Goal: Information Seeking & Learning: Learn about a topic

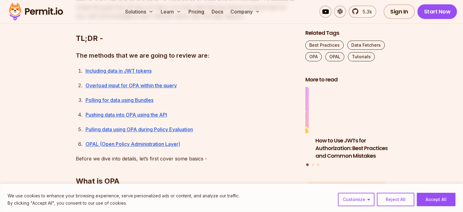
scroll to position [406, 0]
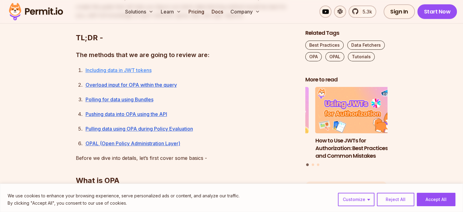
click at [134, 69] on link "Including data in JWT tokens" at bounding box center [119, 70] width 66 height 6
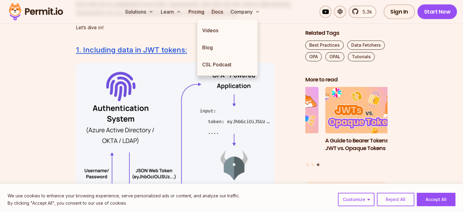
scroll to position [1044, 0]
click at [397, 197] on button "Reject All" at bounding box center [395, 198] width 37 height 13
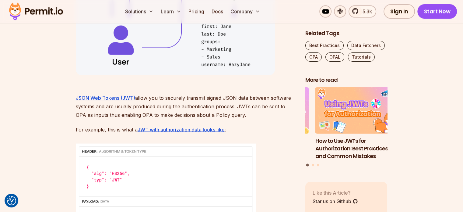
scroll to position [1235, 0]
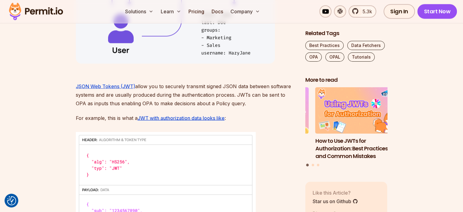
click at [185, 97] on p "JSON Web Tokens (JWT) allow you to securely transmit signed JSON data between s…" at bounding box center [186, 90] width 220 height 34
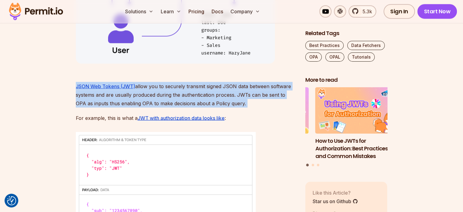
click at [185, 97] on p "JSON Web Tokens (JWT) allow you to securely transmit signed JSON data between s…" at bounding box center [186, 90] width 220 height 34
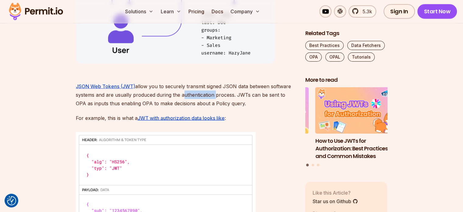
click at [185, 97] on p "JSON Web Tokens (JWT) allow you to securely transmit signed JSON data between s…" at bounding box center [186, 90] width 220 height 34
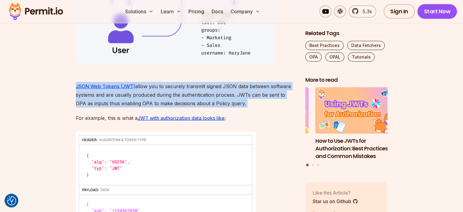
click at [185, 97] on p "JSON Web Tokens (JWT) allow you to securely transmit signed JSON data between s…" at bounding box center [186, 90] width 220 height 34
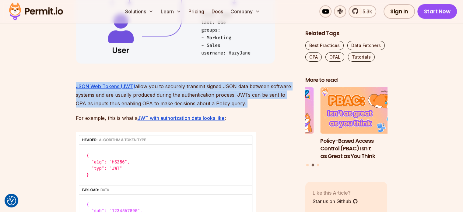
click at [185, 97] on p "JSON Web Tokens (JWT) allow you to securely transmit signed JSON data between s…" at bounding box center [186, 90] width 220 height 34
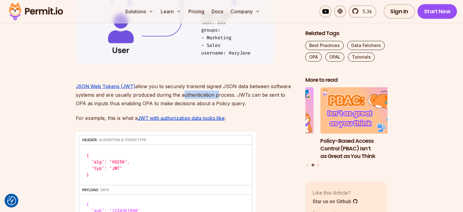
click at [185, 97] on p "JSON Web Tokens (JWT) allow you to securely transmit signed JSON data between s…" at bounding box center [186, 90] width 220 height 34
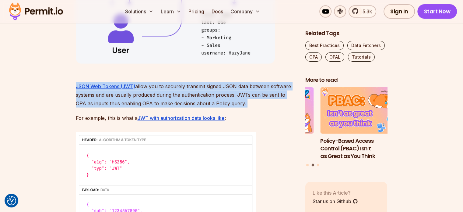
click at [185, 97] on p "JSON Web Tokens (JWT) allow you to securely transmit signed JSON data between s…" at bounding box center [186, 90] width 220 height 34
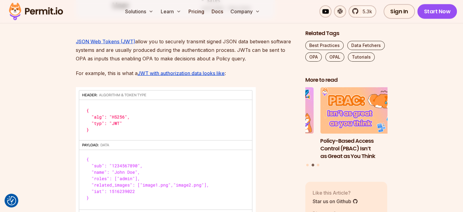
scroll to position [1294, 0]
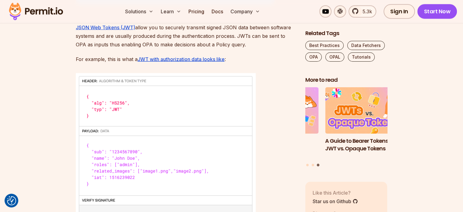
click at [262, 38] on p "JSON Web Tokens (JWT) allow you to securely transmit signed JSON data between s…" at bounding box center [186, 32] width 220 height 34
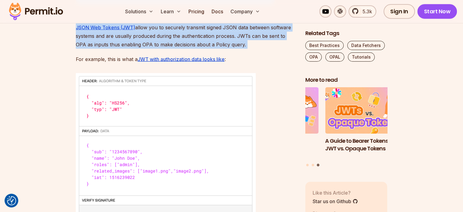
click at [262, 38] on p "JSON Web Tokens (JWT) allow you to securely transmit signed JSON data between s…" at bounding box center [186, 32] width 220 height 34
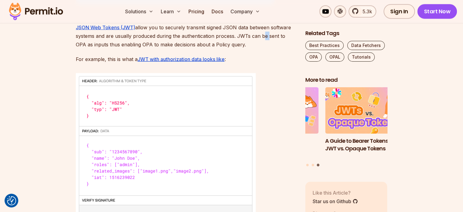
click at [262, 38] on p "JSON Web Tokens (JWT) allow you to securely transmit signed JSON data between s…" at bounding box center [186, 32] width 220 height 34
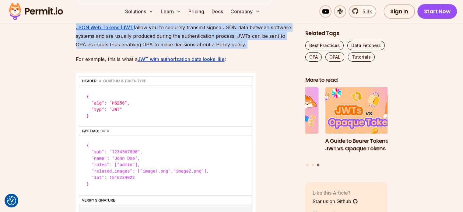
click at [262, 38] on p "JSON Web Tokens (JWT) allow you to securely transmit signed JSON data between s…" at bounding box center [186, 32] width 220 height 34
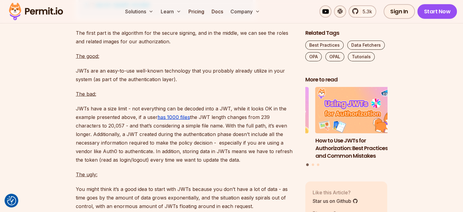
scroll to position [1536, 0]
click at [207, 42] on p "The first part is the algorithm for the secure signing, and in the middle, we c…" at bounding box center [186, 36] width 220 height 17
click at [201, 36] on p "The first part is the algorithm for the secure signing, and in the middle, we c…" at bounding box center [186, 36] width 220 height 17
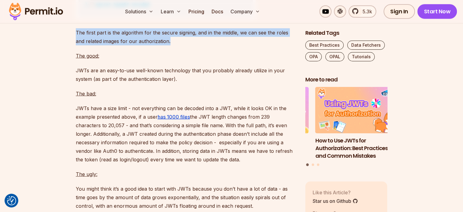
click at [201, 36] on p "The first part is the algorithm for the secure signing, and in the middle, we c…" at bounding box center [186, 36] width 220 height 17
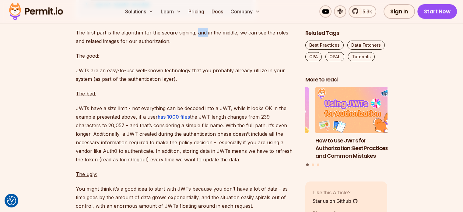
click at [201, 36] on p "The first part is the algorithm for the secure signing, and in the middle, we c…" at bounding box center [186, 36] width 220 height 17
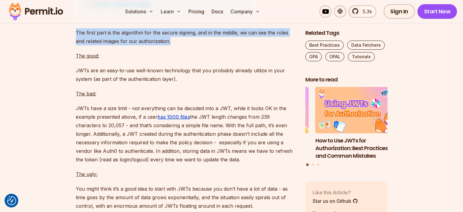
click at [201, 36] on p "The first part is the algorithm for the secure signing, and in the middle, we c…" at bounding box center [186, 36] width 220 height 17
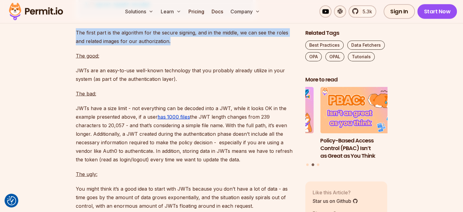
click at [201, 36] on p "The first part is the algorithm for the secure signing, and in the middle, we c…" at bounding box center [186, 36] width 220 height 17
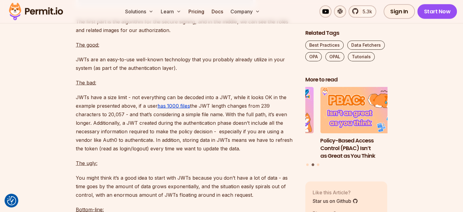
scroll to position [1557, 0]
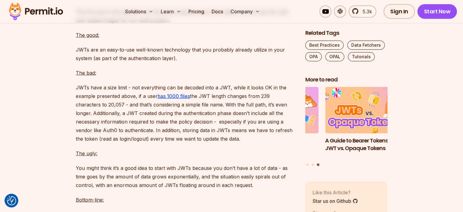
click at [183, 45] on p "JWTs are an easy-to-use well-known technology that you probably already utilize…" at bounding box center [186, 53] width 220 height 17
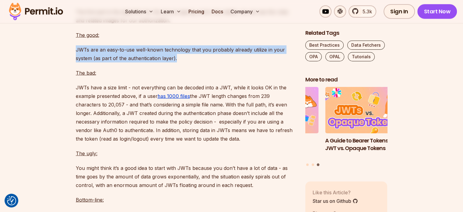
click at [183, 45] on p "JWTs are an easy-to-use well-known technology that you probably already utilize…" at bounding box center [186, 53] width 220 height 17
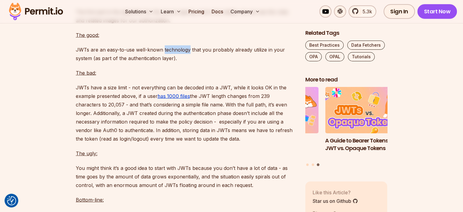
click at [183, 45] on p "JWTs are an easy-to-use well-known technology that you probably already utilize…" at bounding box center [186, 53] width 220 height 17
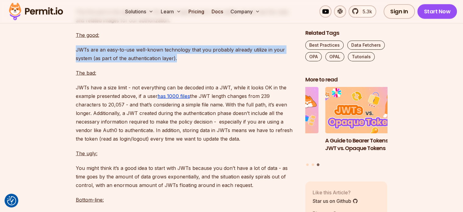
click at [183, 45] on p "JWTs are an easy-to-use well-known technology that you probably already utilize…" at bounding box center [186, 53] width 220 height 17
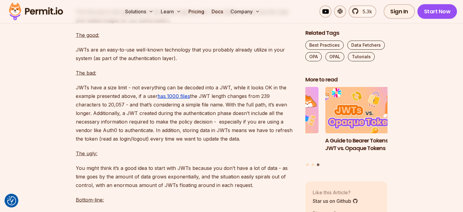
click at [150, 89] on p "JWTs have a size limit - not everything can be decoded into a JWT, while it loo…" at bounding box center [186, 113] width 220 height 60
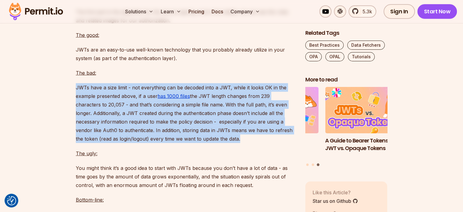
click at [150, 89] on p "JWTs have a size limit - not everything can be decoded into a JWT, while it loo…" at bounding box center [186, 113] width 220 height 60
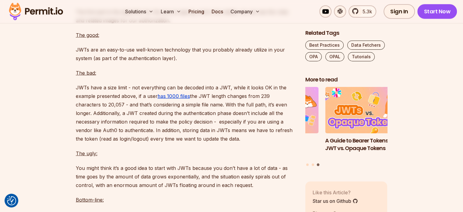
click at [171, 124] on p "JWTs have a size limit - not everything can be decoded into a JWT, while it loo…" at bounding box center [186, 113] width 220 height 60
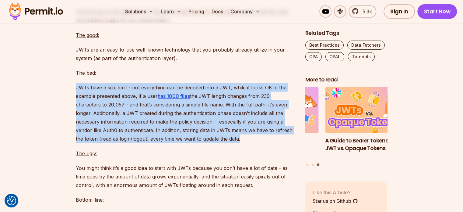
click at [171, 124] on p "JWTs have a size limit - not everything can be decoded into a JWT, while it loo…" at bounding box center [186, 113] width 220 height 60
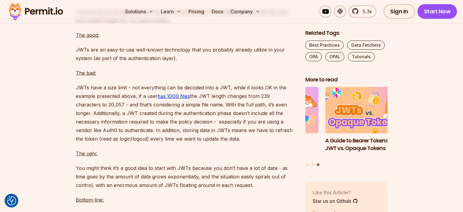
click at [171, 124] on p "JWTs have a size limit - not everything can be decoded into a JWT, while it loo…" at bounding box center [186, 113] width 220 height 60
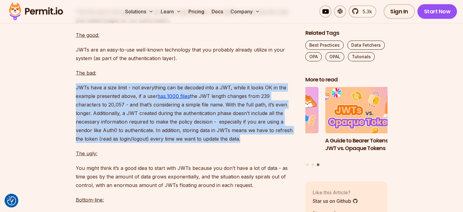
click at [171, 124] on p "JWTs have a size limit - not everything can be decoded into a JWT, while it loo…" at bounding box center [186, 113] width 220 height 60
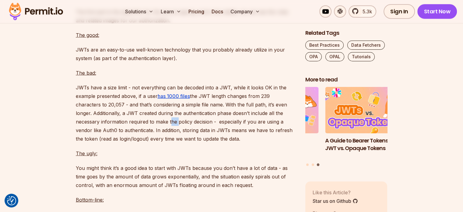
click at [171, 124] on p "JWTs have a size limit - not everything can be decoded into a JWT, while it loo…" at bounding box center [186, 113] width 220 height 60
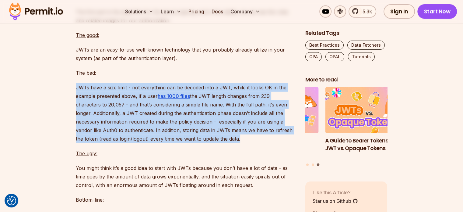
click at [171, 124] on p "JWTs have a size limit - not everything can be decoded into a JWT, while it loo…" at bounding box center [186, 113] width 220 height 60
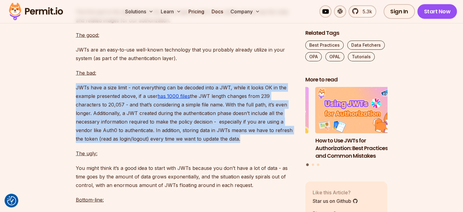
click at [171, 124] on p "JWTs have a size limit - not everything can be decoded into a JWT, while it loo…" at bounding box center [186, 113] width 220 height 60
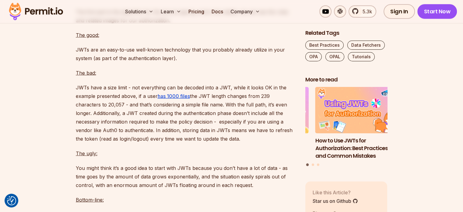
click at [171, 124] on p "JWTs have a size limit - not everything can be decoded into a JWT, while it loo…" at bounding box center [186, 113] width 220 height 60
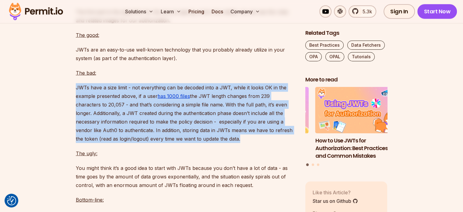
click at [171, 124] on p "JWTs have a size limit - not everything can be decoded into a JWT, while it loo…" at bounding box center [186, 113] width 220 height 60
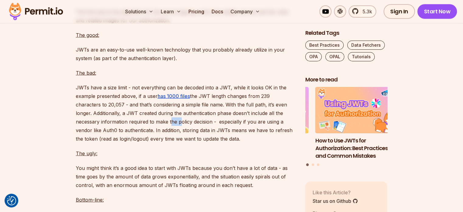
click at [171, 124] on p "JWTs have a size limit - not everything can be decoded into a JWT, while it loo…" at bounding box center [186, 113] width 220 height 60
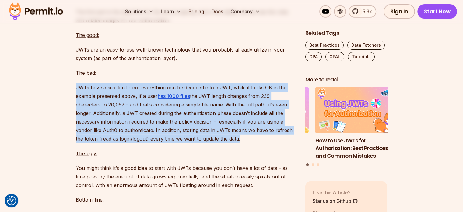
click at [171, 124] on p "JWTs have a size limit - not everything can be decoded into a JWT, while it loo…" at bounding box center [186, 113] width 220 height 60
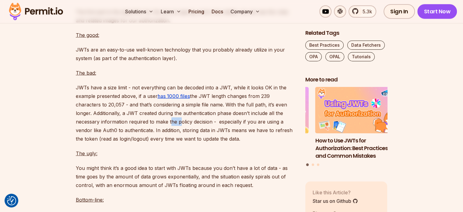
click at [171, 124] on p "JWTs have a size limit - not everything can be decoded into a JWT, while it loo…" at bounding box center [186, 113] width 220 height 60
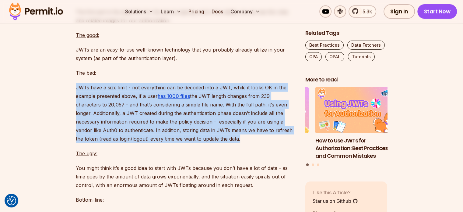
click at [171, 124] on p "JWTs have a size limit - not everything can be decoded into a JWT, while it loo…" at bounding box center [186, 113] width 220 height 60
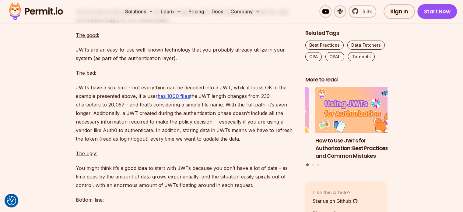
click at [171, 124] on p "JWTs have a size limit - not everything can be decoded into a JWT, while it loo…" at bounding box center [186, 113] width 220 height 60
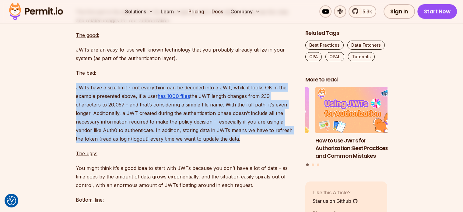
click at [171, 124] on p "JWTs have a size limit - not everything can be decoded into a JWT, while it loo…" at bounding box center [186, 113] width 220 height 60
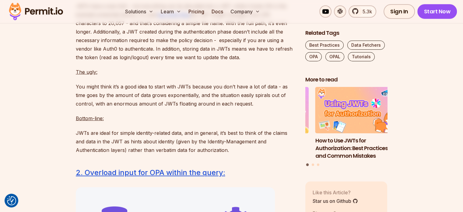
scroll to position [1683, 0]
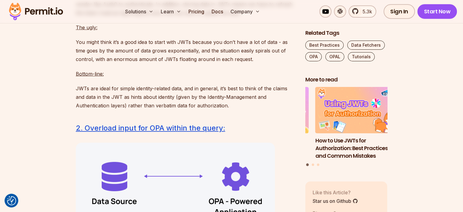
click at [124, 52] on p "You might think it’s a good idea to start with JWTs because you don’t have a lo…" at bounding box center [186, 51] width 220 height 26
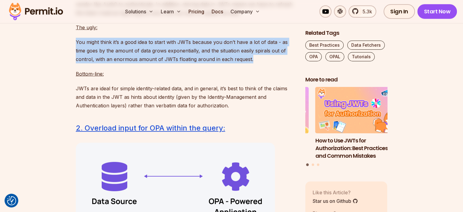
click at [124, 52] on p "You might think it’s a good idea to start with JWTs because you don’t have a lo…" at bounding box center [186, 51] width 220 height 26
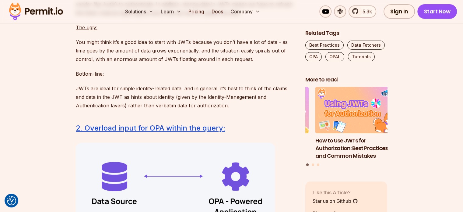
click at [128, 53] on p "You might think it’s a good idea to start with JWTs because you don’t have a lo…" at bounding box center [186, 51] width 220 height 26
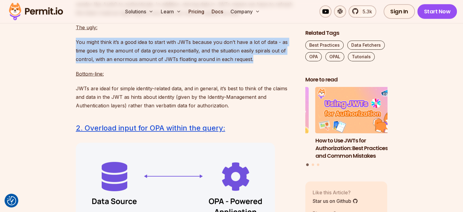
click at [128, 53] on p "You might think it’s a good idea to start with JWTs because you don’t have a lo…" at bounding box center [186, 51] width 220 height 26
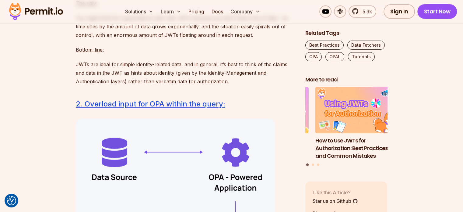
scroll to position [1707, 0]
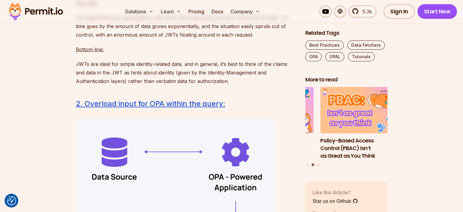
click at [130, 62] on p "JWTs are ideal for simple identity-related data, and in general, it’s best to t…" at bounding box center [186, 73] width 220 height 26
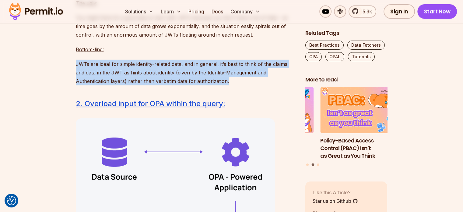
click at [130, 62] on p "JWTs are ideal for simple identity-related data, and in general, it’s best to t…" at bounding box center [186, 73] width 220 height 26
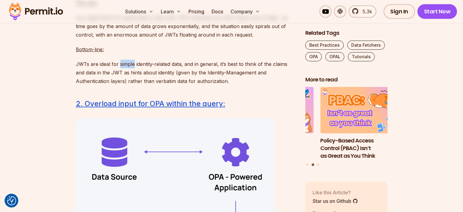
click at [130, 62] on p "JWTs are ideal for simple identity-related data, and in general, it’s best to t…" at bounding box center [186, 73] width 220 height 26
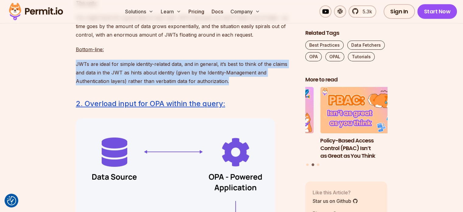
click at [130, 62] on p "JWTs are ideal for simple identity-related data, and in general, it’s best to t…" at bounding box center [186, 73] width 220 height 26
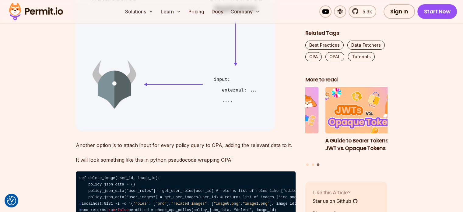
scroll to position [1945, 0]
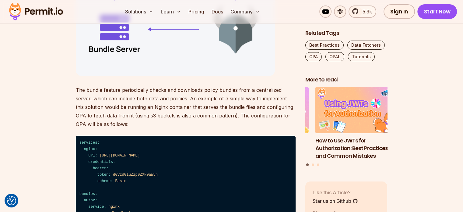
scroll to position [2517, 0]
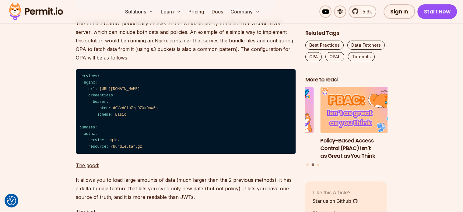
click at [151, 62] on p "The bundle feature periodically checks and downloads policy bundles from a cent…" at bounding box center [186, 40] width 220 height 43
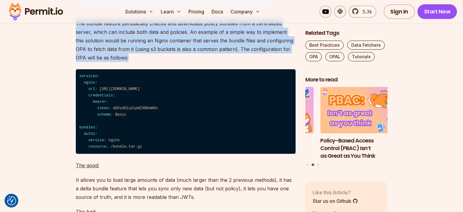
click at [151, 62] on p "The bundle feature periodically checks and downloads policy bundles from a cent…" at bounding box center [186, 40] width 220 height 43
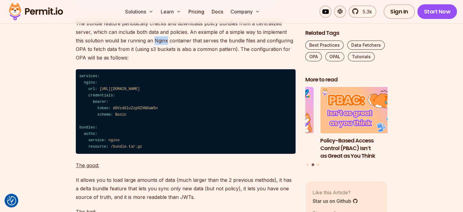
click at [151, 62] on p "The bundle feature periodically checks and downloads policy bundles from a cent…" at bounding box center [186, 40] width 220 height 43
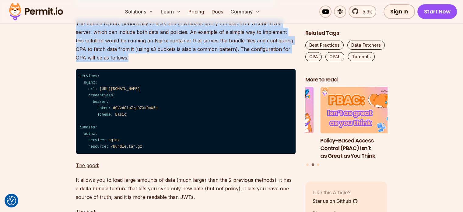
click at [151, 62] on p "The bundle feature periodically checks and downloads policy bundles from a cent…" at bounding box center [186, 40] width 220 height 43
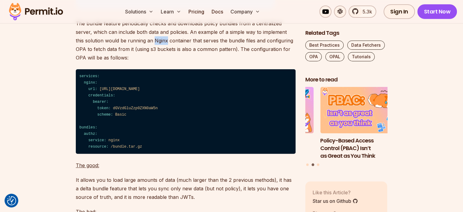
click at [151, 62] on p "The bundle feature periodically checks and downloads policy bundles from a cent…" at bounding box center [186, 40] width 220 height 43
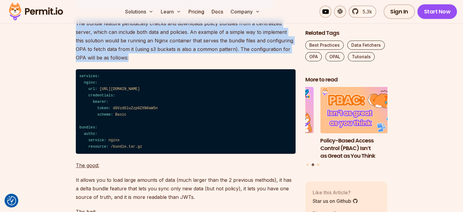
click at [151, 62] on p "The bundle feature periodically checks and downloads policy bundles from a cent…" at bounding box center [186, 40] width 220 height 43
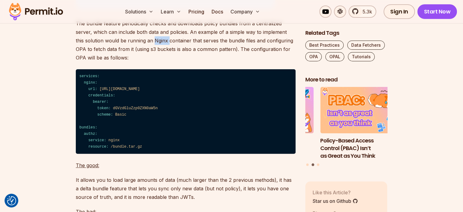
click at [151, 62] on p "The bundle feature periodically checks and downloads policy bundles from a cent…" at bounding box center [186, 40] width 220 height 43
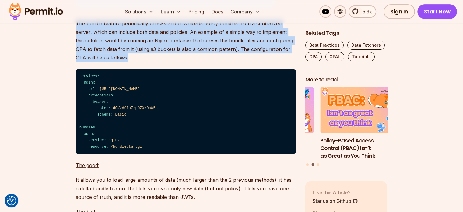
click at [151, 62] on p "The bundle feature periodically checks and downloads policy bundles from a cent…" at bounding box center [186, 40] width 220 height 43
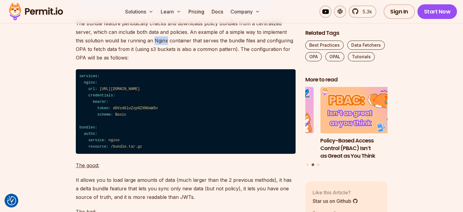
click at [151, 62] on p "The bundle feature periodically checks and downloads policy bundles from a cent…" at bounding box center [186, 40] width 220 height 43
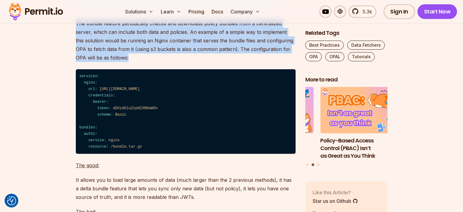
click at [151, 62] on p "The bundle feature periodically checks and downloads policy bundles from a cent…" at bounding box center [186, 40] width 220 height 43
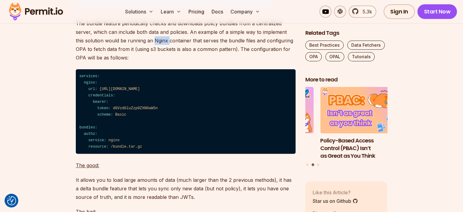
click at [151, 62] on p "The bundle feature periodically checks and downloads policy bundles from a cent…" at bounding box center [186, 40] width 220 height 43
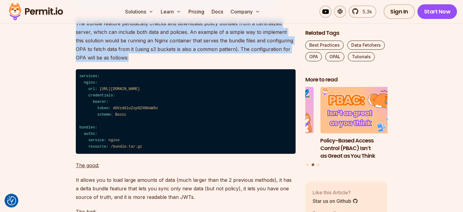
click at [151, 62] on p "The bundle feature periodically checks and downloads policy bundles from a cent…" at bounding box center [186, 40] width 220 height 43
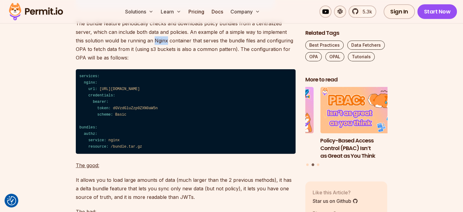
click at [151, 62] on p "The bundle feature periodically checks and downloads policy bundles from a cent…" at bounding box center [186, 40] width 220 height 43
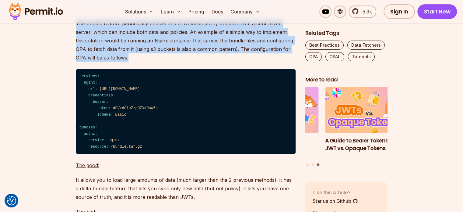
click at [151, 62] on p "The bundle feature periodically checks and downloads policy bundles from a cent…" at bounding box center [186, 40] width 220 height 43
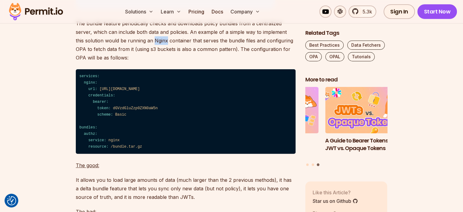
click at [151, 62] on p "The bundle feature periodically checks and downloads policy bundles from a cent…" at bounding box center [186, 40] width 220 height 43
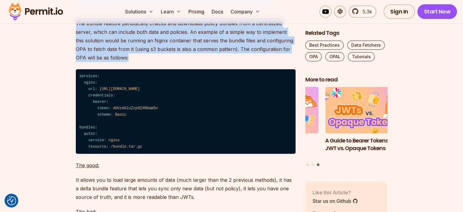
click at [151, 62] on p "The bundle feature periodically checks and downloads policy bundles from a cent…" at bounding box center [186, 40] width 220 height 43
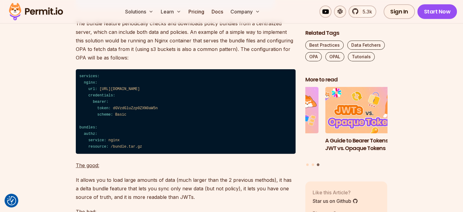
click at [151, 62] on p "The bundle feature periodically checks and downloads policy bundles from a cent…" at bounding box center [186, 40] width 220 height 43
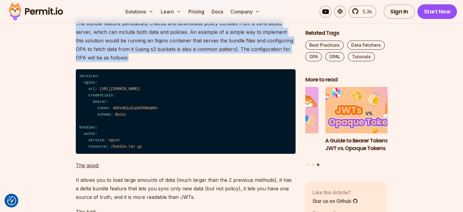
click at [151, 62] on p "The bundle feature periodically checks and downloads policy bundles from a cent…" at bounding box center [186, 40] width 220 height 43
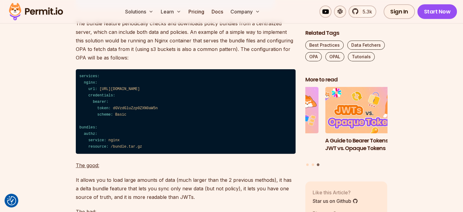
click at [151, 62] on p "The bundle feature periodically checks and downloads policy bundles from a cent…" at bounding box center [186, 40] width 220 height 43
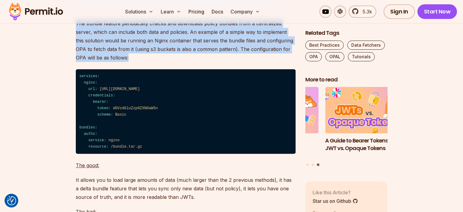
click at [151, 62] on p "The bundle feature periodically checks and downloads policy bundles from a cent…" at bounding box center [186, 40] width 220 height 43
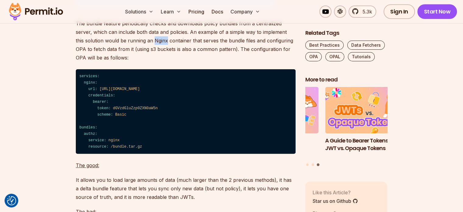
click at [151, 62] on p "The bundle feature periodically checks and downloads policy bundles from a cent…" at bounding box center [186, 40] width 220 height 43
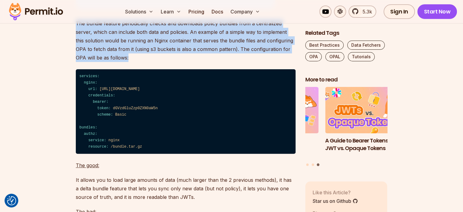
click at [151, 62] on p "The bundle feature periodically checks and downloads policy bundles from a cent…" at bounding box center [186, 40] width 220 height 43
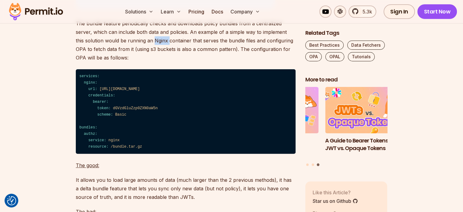
click at [151, 62] on p "The bundle feature periodically checks and downloads policy bundles from a cent…" at bounding box center [186, 40] width 220 height 43
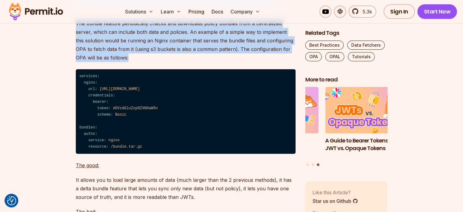
click at [151, 62] on p "The bundle feature periodically checks and downloads policy bundles from a cent…" at bounding box center [186, 40] width 220 height 43
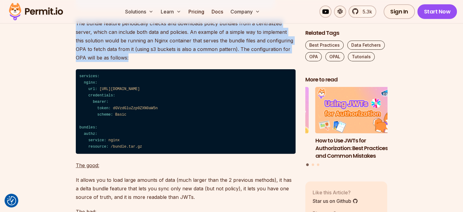
click at [151, 62] on p "The bundle feature periodically checks and downloads policy bundles from a cent…" at bounding box center [186, 40] width 220 height 43
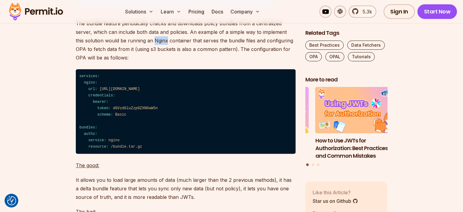
click at [151, 62] on p "The bundle feature periodically checks and downloads policy bundles from a cent…" at bounding box center [186, 40] width 220 height 43
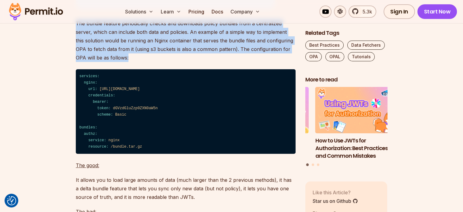
click at [151, 62] on p "The bundle feature periodically checks and downloads policy bundles from a cent…" at bounding box center [186, 40] width 220 height 43
click at [132, 49] on p "The bundle feature periodically checks and downloads policy bundles from a cent…" at bounding box center [186, 40] width 220 height 43
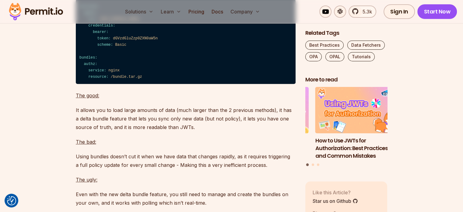
scroll to position [2623, 0]
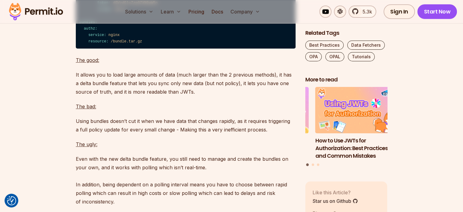
click at [157, 96] on p "It allows you to load large amounts of data (much larger than the 2 previous me…" at bounding box center [186, 83] width 220 height 26
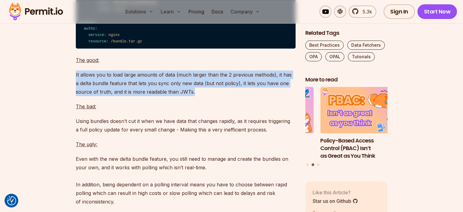
click at [157, 96] on p "It allows you to load large amounts of data (much larger than the 2 previous me…" at bounding box center [186, 83] width 220 height 26
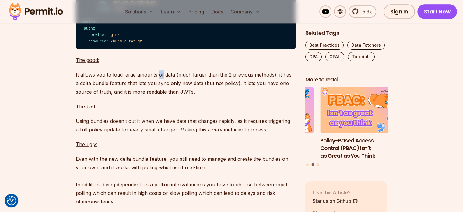
click at [157, 96] on p "It allows you to load large amounts of data (much larger than the 2 previous me…" at bounding box center [186, 83] width 220 height 26
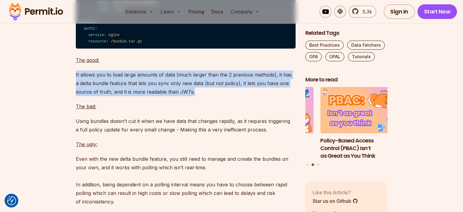
click at [157, 96] on p "It allows you to load large amounts of data (much larger than the 2 previous me…" at bounding box center [186, 83] width 220 height 26
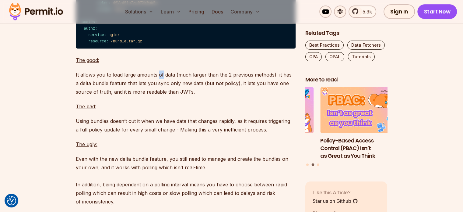
click at [157, 96] on p "It allows you to load large amounts of data (much larger than the 2 previous me…" at bounding box center [186, 83] width 220 height 26
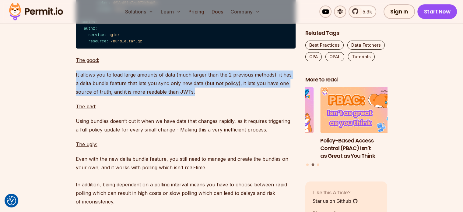
click at [157, 96] on p "It allows you to load large amounts of data (much larger than the 2 previous me…" at bounding box center [186, 83] width 220 height 26
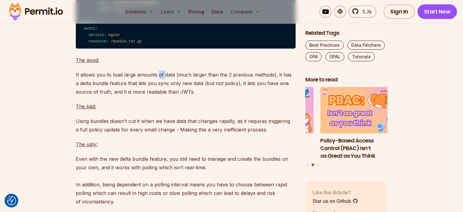
click at [157, 96] on p "It allows you to load large amounts of data (much larger than the 2 previous me…" at bounding box center [186, 83] width 220 height 26
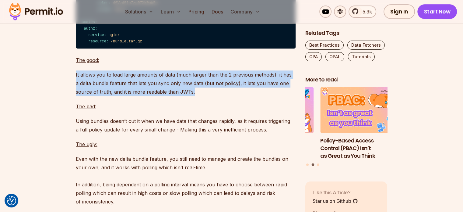
click at [157, 96] on p "It allows you to load large amounts of data (much larger than the 2 previous me…" at bounding box center [186, 83] width 220 height 26
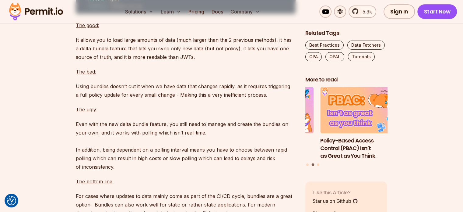
scroll to position [2658, 0]
click at [151, 99] on p "Using bundles doesn’t cut it when we have data that changes rapidly, as it requ…" at bounding box center [186, 90] width 220 height 17
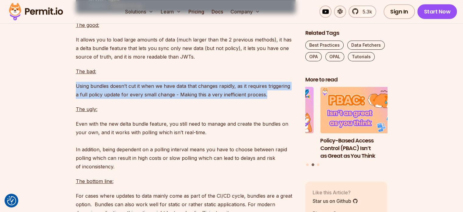
click at [151, 99] on p "Using bundles doesn’t cut it when we have data that changes rapidly, as it requ…" at bounding box center [186, 90] width 220 height 17
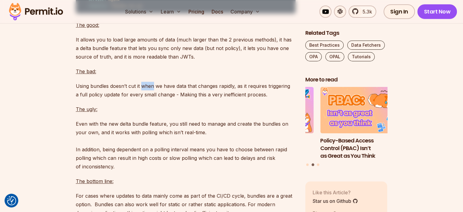
click at [151, 99] on p "Using bundles doesn’t cut it when we have data that changes rapidly, as it requ…" at bounding box center [186, 90] width 220 height 17
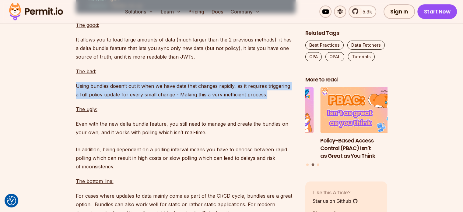
click at [151, 99] on p "Using bundles doesn’t cut it when we have data that changes rapidly, as it requ…" at bounding box center [186, 90] width 220 height 17
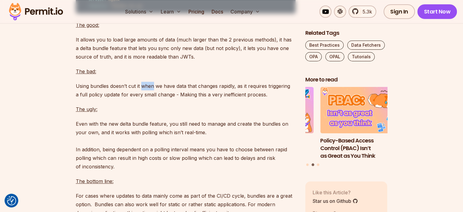
click at [151, 99] on p "Using bundles doesn’t cut it when we have data that changes rapidly, as it requ…" at bounding box center [186, 90] width 220 height 17
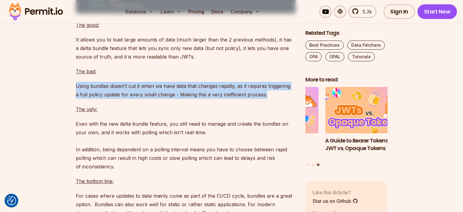
click at [151, 99] on p "Using bundles doesn’t cut it when we have data that changes rapidly, as it requ…" at bounding box center [186, 90] width 220 height 17
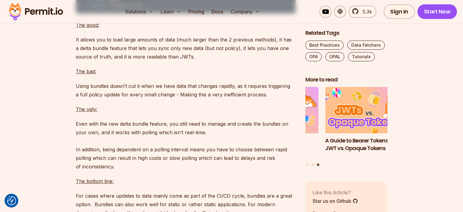
scroll to position [2732, 0]
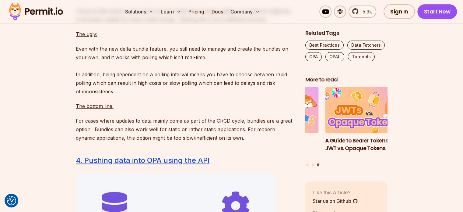
click at [143, 69] on p "Even with the new delta bundle feature, you still need to manage and create the…" at bounding box center [186, 69] width 220 height 51
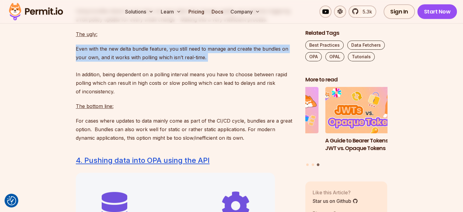
click at [143, 69] on p "Even with the new delta bundle feature, you still need to manage and create the…" at bounding box center [186, 69] width 220 height 51
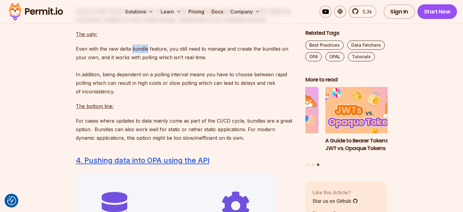
click at [143, 69] on p "Even with the new delta bundle feature, you still need to manage and create the…" at bounding box center [186, 69] width 220 height 51
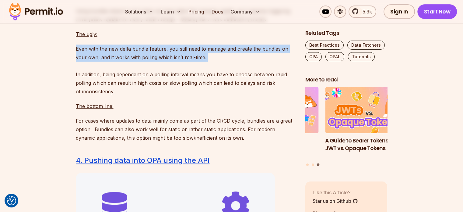
click at [143, 69] on p "Even with the new delta bundle feature, you still need to manage and create the…" at bounding box center [186, 69] width 220 height 51
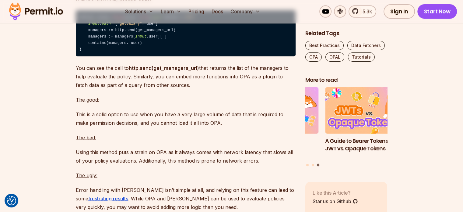
scroll to position [3627, 0]
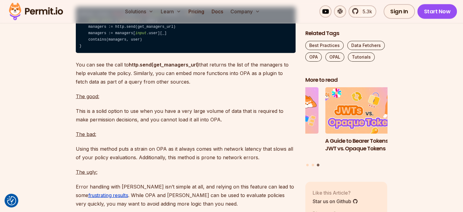
click at [144, 86] on p "You can see the call to http.send(get_managers_url) that returns the list of th…" at bounding box center [186, 73] width 220 height 26
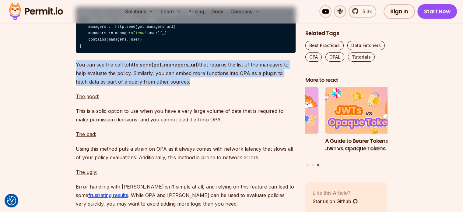
click at [144, 86] on p "You can see the call to http.send(get_managers_url) that returns the list of th…" at bounding box center [186, 73] width 220 height 26
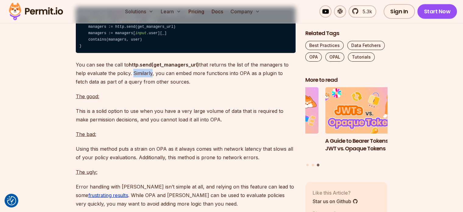
click at [144, 86] on p "You can see the call to http.send(get_managers_url) that returns the list of th…" at bounding box center [186, 73] width 220 height 26
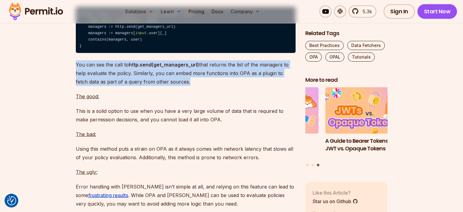
click at [144, 86] on p "You can see the call to http.send(get_managers_url) that returns the list of th…" at bounding box center [186, 73] width 220 height 26
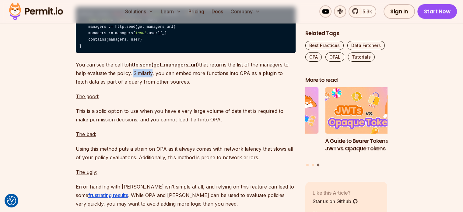
click at [144, 86] on p "You can see the call to http.send(get_managers_url) that returns the list of th…" at bounding box center [186, 73] width 220 height 26
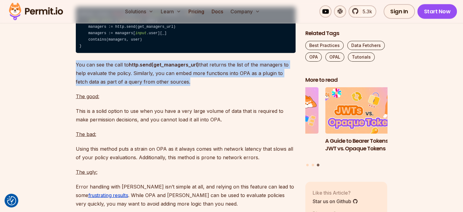
click at [144, 86] on p "You can see the call to http.send(get_managers_url) that returns the list of th…" at bounding box center [186, 73] width 220 height 26
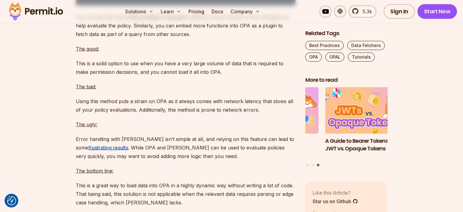
scroll to position [3690, 0]
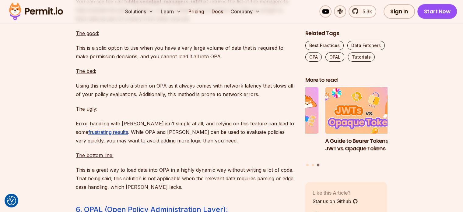
click at [171, 145] on p "Error handling with rego isn’t simple at all, and relying on this feature can l…" at bounding box center [186, 132] width 220 height 26
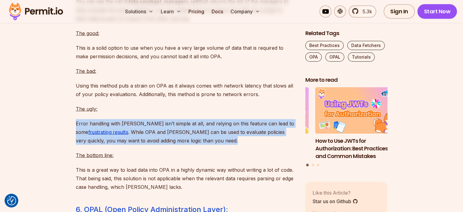
click at [171, 145] on p "Error handling with rego isn’t simple at all, and relying on this feature can l…" at bounding box center [186, 132] width 220 height 26
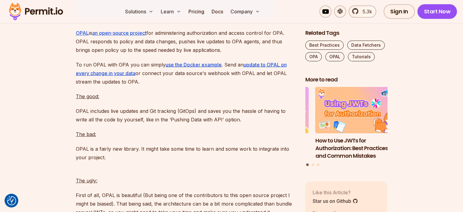
scroll to position [4186, 0]
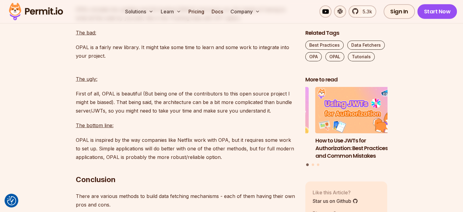
click at [154, 115] on p "First of all, OPAL is beautiful (But being one of the contributors to this open…" at bounding box center [186, 102] width 220 height 26
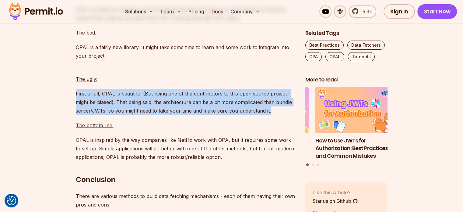
click at [154, 115] on p "First of all, OPAL is beautiful (But being one of the contributors to this open…" at bounding box center [186, 102] width 220 height 26
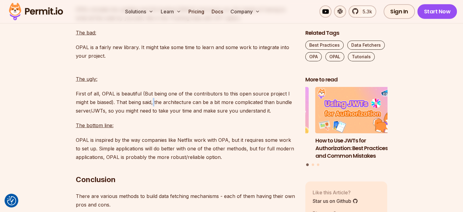
click at [154, 115] on p "First of all, OPAL is beautiful (But being one of the contributors to this open…" at bounding box center [186, 102] width 220 height 26
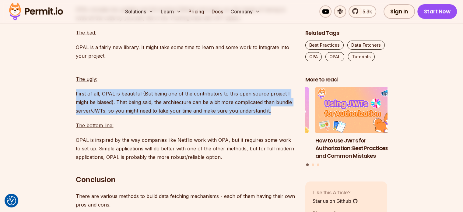
click at [154, 115] on p "First of all, OPAL is beautiful (But being one of the contributors to this open…" at bounding box center [186, 102] width 220 height 26
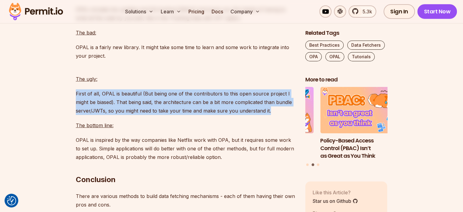
click at [154, 115] on p "First of all, OPAL is beautiful (But being one of the contributors to this open…" at bounding box center [186, 102] width 220 height 26
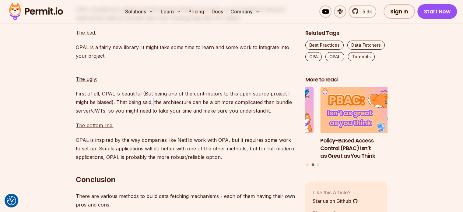
click at [154, 115] on p "First of all, OPAL is beautiful (But being one of the contributors to this open…" at bounding box center [186, 102] width 220 height 26
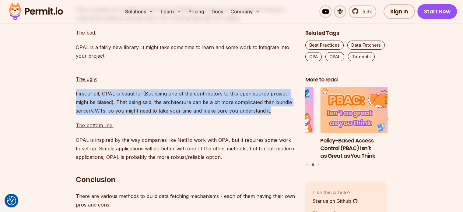
click at [154, 115] on p "First of all, OPAL is beautiful (But being one of the contributors to this open…" at bounding box center [186, 102] width 220 height 26
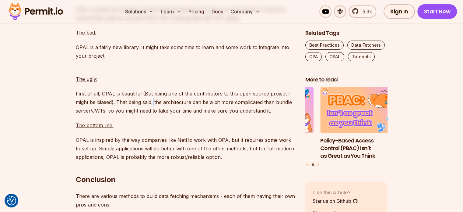
click at [154, 115] on p "First of all, OPAL is beautiful (But being one of the contributors to this open…" at bounding box center [186, 102] width 220 height 26
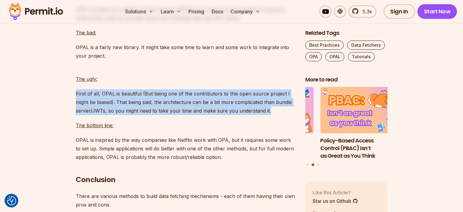
click at [154, 115] on p "First of all, OPAL is beautiful (But being one of the contributors to this open…" at bounding box center [186, 102] width 220 height 26
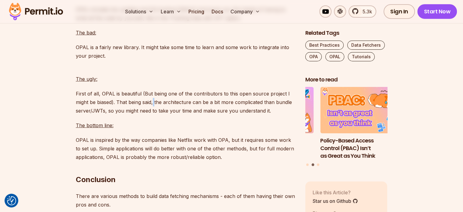
click at [154, 115] on p "First of all, OPAL is beautiful (But being one of the contributors to this open…" at bounding box center [186, 102] width 220 height 26
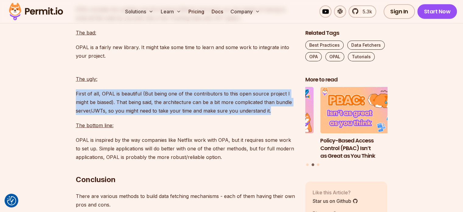
click at [154, 115] on p "First of all, OPAL is beautiful (But being one of the contributors to this open…" at bounding box center [186, 102] width 220 height 26
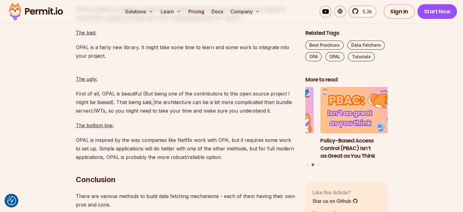
click at [154, 115] on p "First of all, OPAL is beautiful (But being one of the contributors to this open…" at bounding box center [186, 102] width 220 height 26
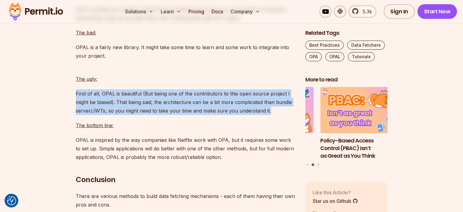
click at [154, 115] on p "First of all, OPAL is beautiful (But being one of the contributors to this open…" at bounding box center [186, 102] width 220 height 26
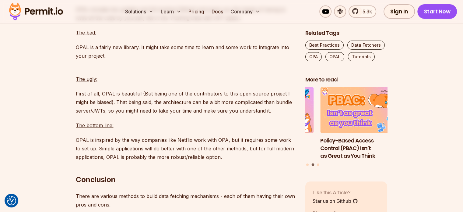
scroll to position [4205, 0]
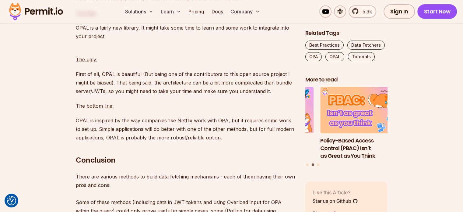
click at [162, 142] on p "OPAL is inspired by the way companies like Netflix work with OPA, but it requir…" at bounding box center [186, 129] width 220 height 26
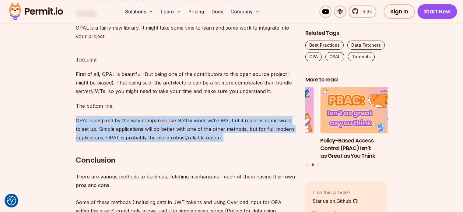
click at [162, 142] on p "OPAL is inspired by the way companies like Netflix work with OPA, but it requir…" at bounding box center [186, 129] width 220 height 26
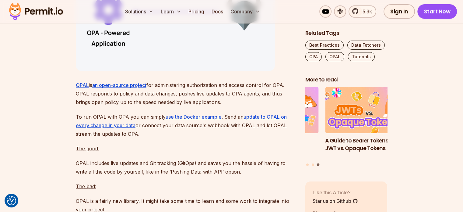
scroll to position [4033, 0]
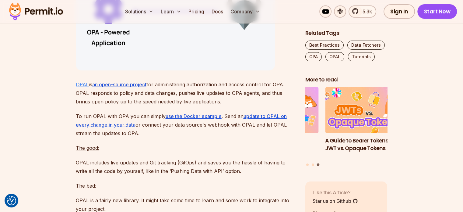
click at [81, 87] on link "OPAL" at bounding box center [82, 84] width 13 height 6
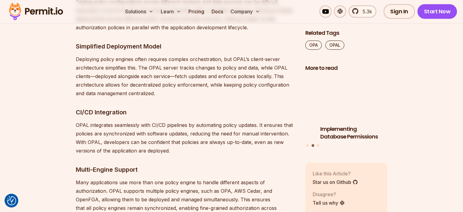
scroll to position [1715, 0]
